Goal: Information Seeking & Learning: Learn about a topic

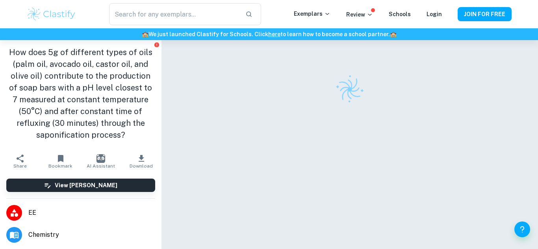
checkbox input "true"
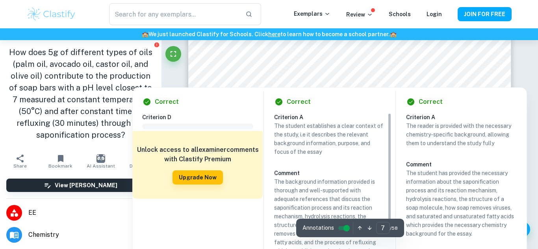
scroll to position [2849, 0]
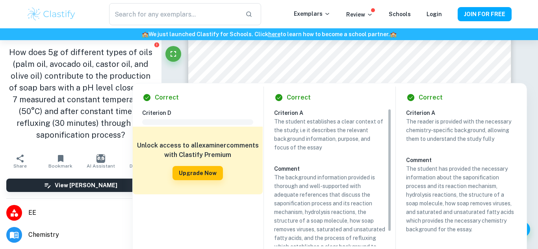
click at [211, 218] on div "Criterion D Comment Unlock access to all examiner comments with Clastify Premiu…" at bounding box center [200, 193] width 117 height 168
click at [222, 228] on div "Criterion D Comment Unlock access to all examiner comments with Clastify Premiu…" at bounding box center [200, 193] width 117 height 168
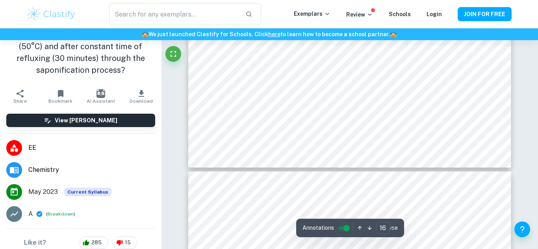
scroll to position [6830, 0]
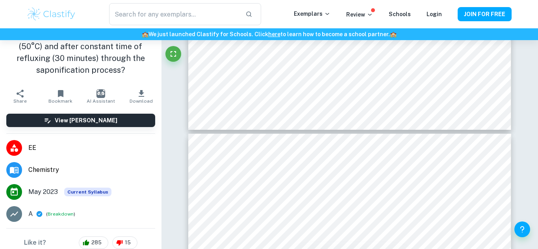
type input "17"
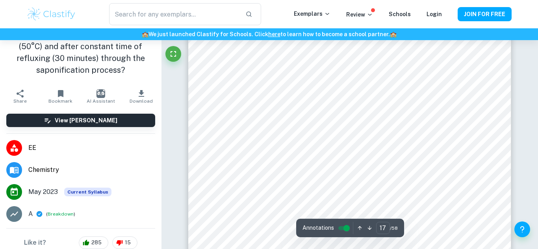
scroll to position [7005, 0]
